Goal: Find specific page/section: Find specific page/section

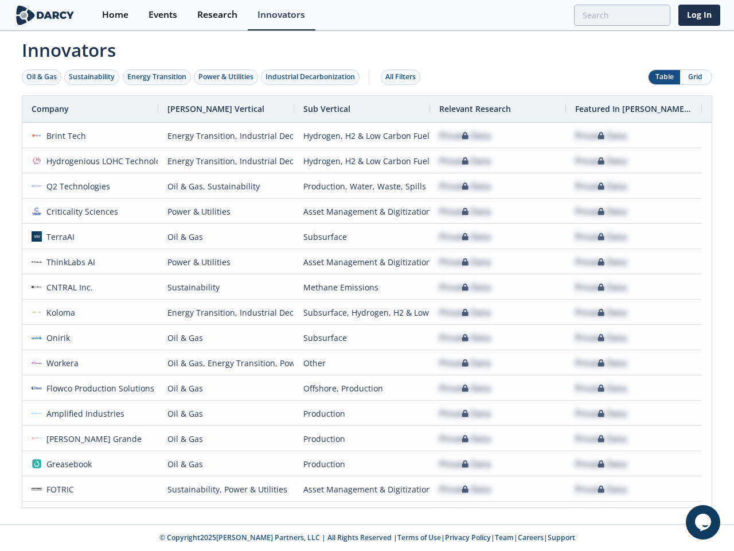
click at [42, 77] on div "Oil & Gas" at bounding box center [41, 77] width 30 height 10
click at [92, 77] on div "Sustainability" at bounding box center [92, 77] width 46 height 10
click at [157, 77] on div "Energy Transition" at bounding box center [156, 77] width 59 height 10
click at [227, 77] on div "Power & Utilities" at bounding box center [225, 77] width 55 height 10
click at [313, 77] on div "Industrial Decarbonization" at bounding box center [310, 77] width 89 height 10
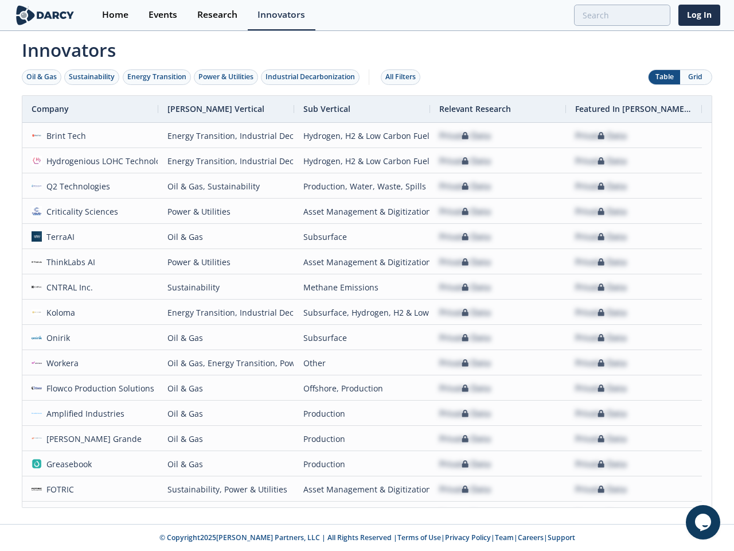
click at [404, 77] on div "All Filters" at bounding box center [400, 77] width 30 height 10
